Goal: Navigation & Orientation: Find specific page/section

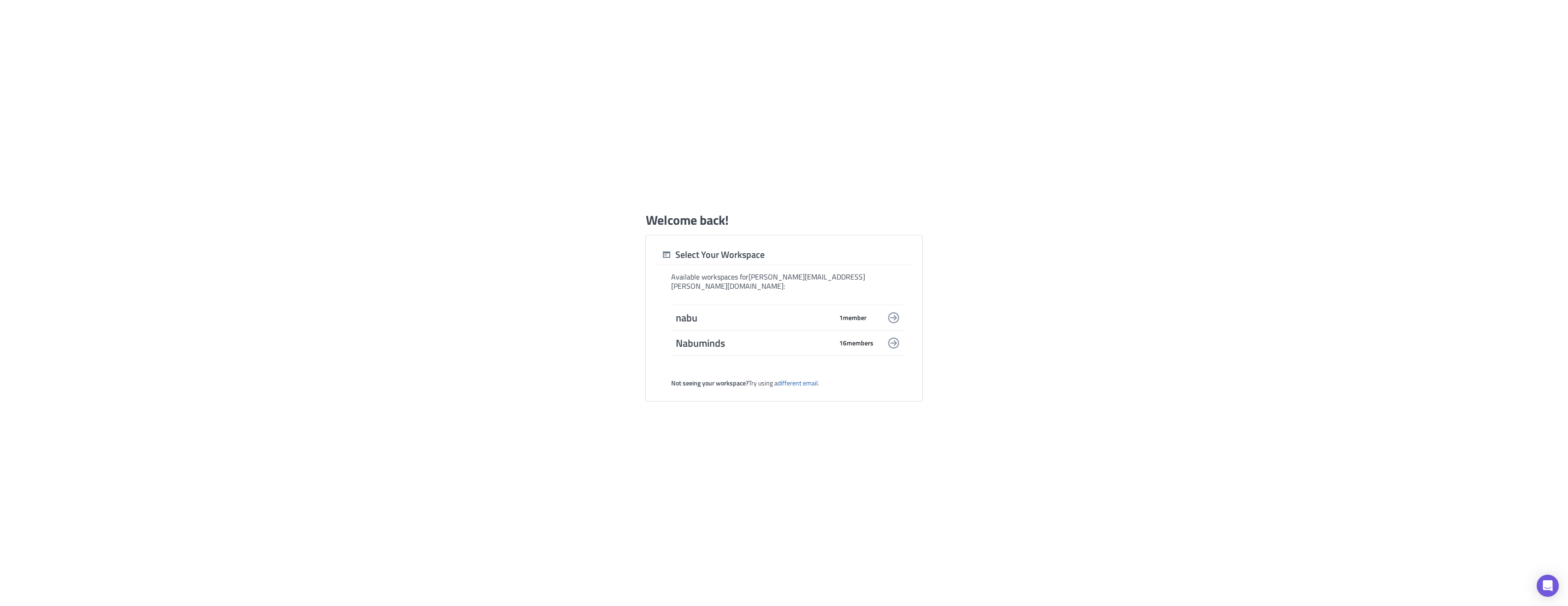
click at [863, 339] on span "16 member s" at bounding box center [856, 343] width 34 height 9
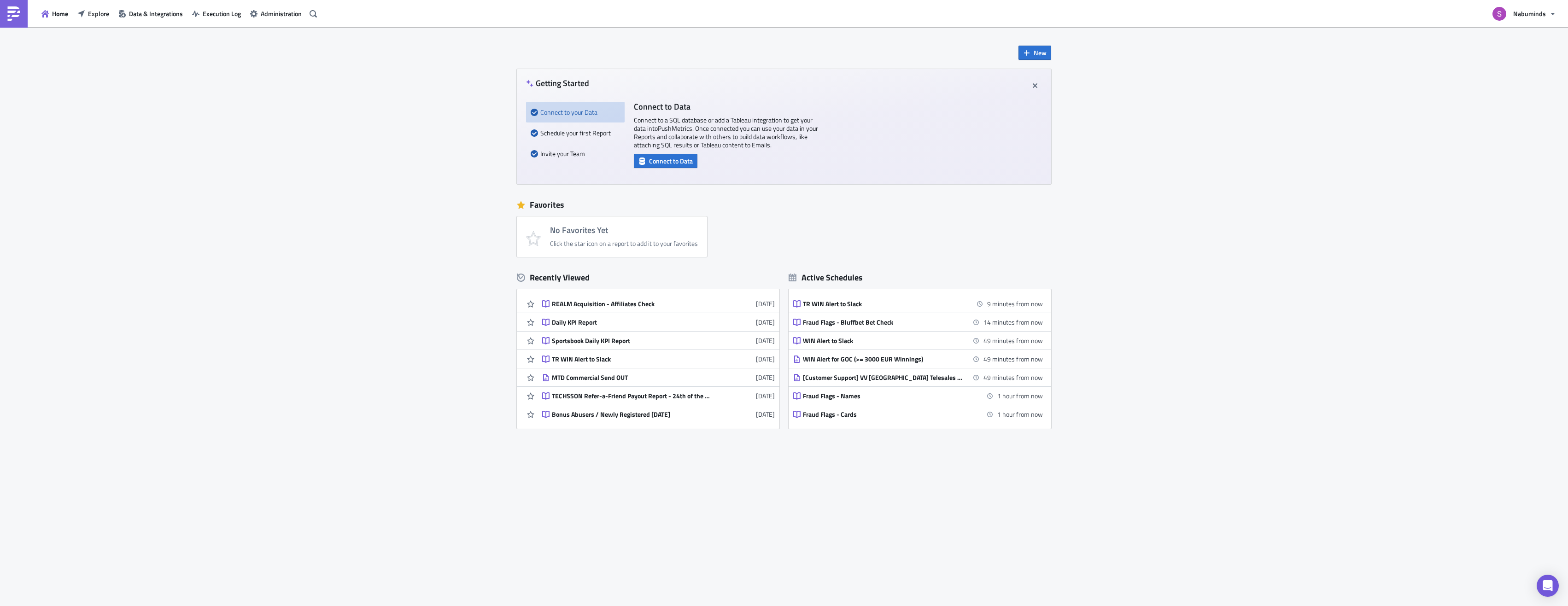
click at [128, 270] on div "New Getting Started Connect to your Data Schedule your first Report Invite your…" at bounding box center [784, 316] width 1568 height 579
